Goal: Task Accomplishment & Management: Complete application form

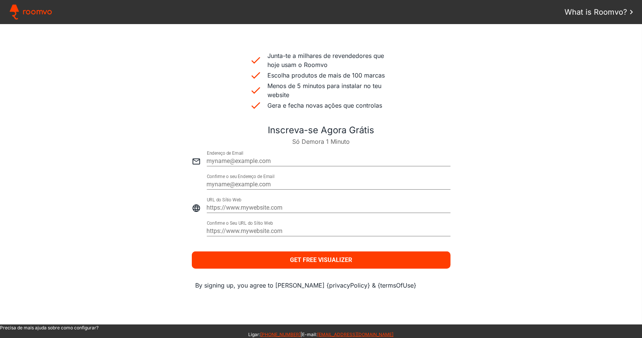
scroll to position [204, 0]
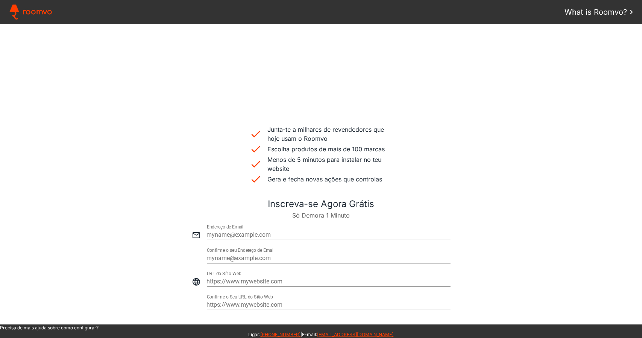
click at [554, 222] on div at bounding box center [321, 231] width 627 height 23
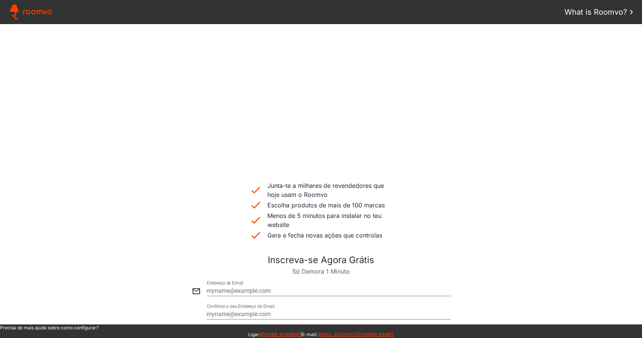
scroll to position [0, 0]
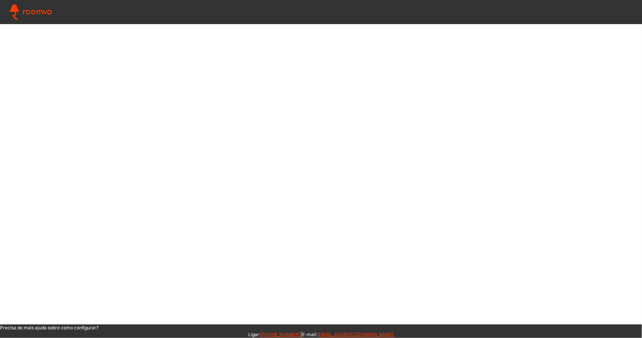
click at [75, 50] on div "Precisa de mais ajuda sobre como configurar? Ligar : +1-888-526-7152 | E-mail :…" at bounding box center [321, 181] width 642 height 314
click at [40, 15] on span "Roomvo" at bounding box center [38, 11] width 30 height 11
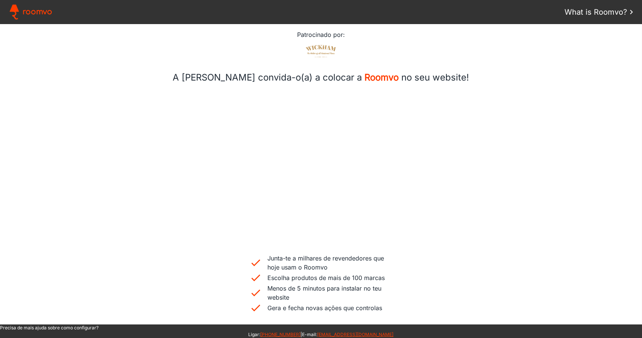
click at [541, 112] on section "Junta-te a milhares de revendedores que hoje usam o Roomvo Escolha produtos de …" at bounding box center [321, 203] width 642 height 222
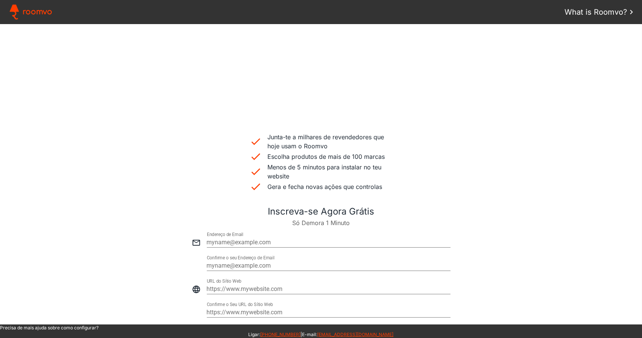
scroll to position [204, 0]
